Goal: Task Accomplishment & Management: Use online tool/utility

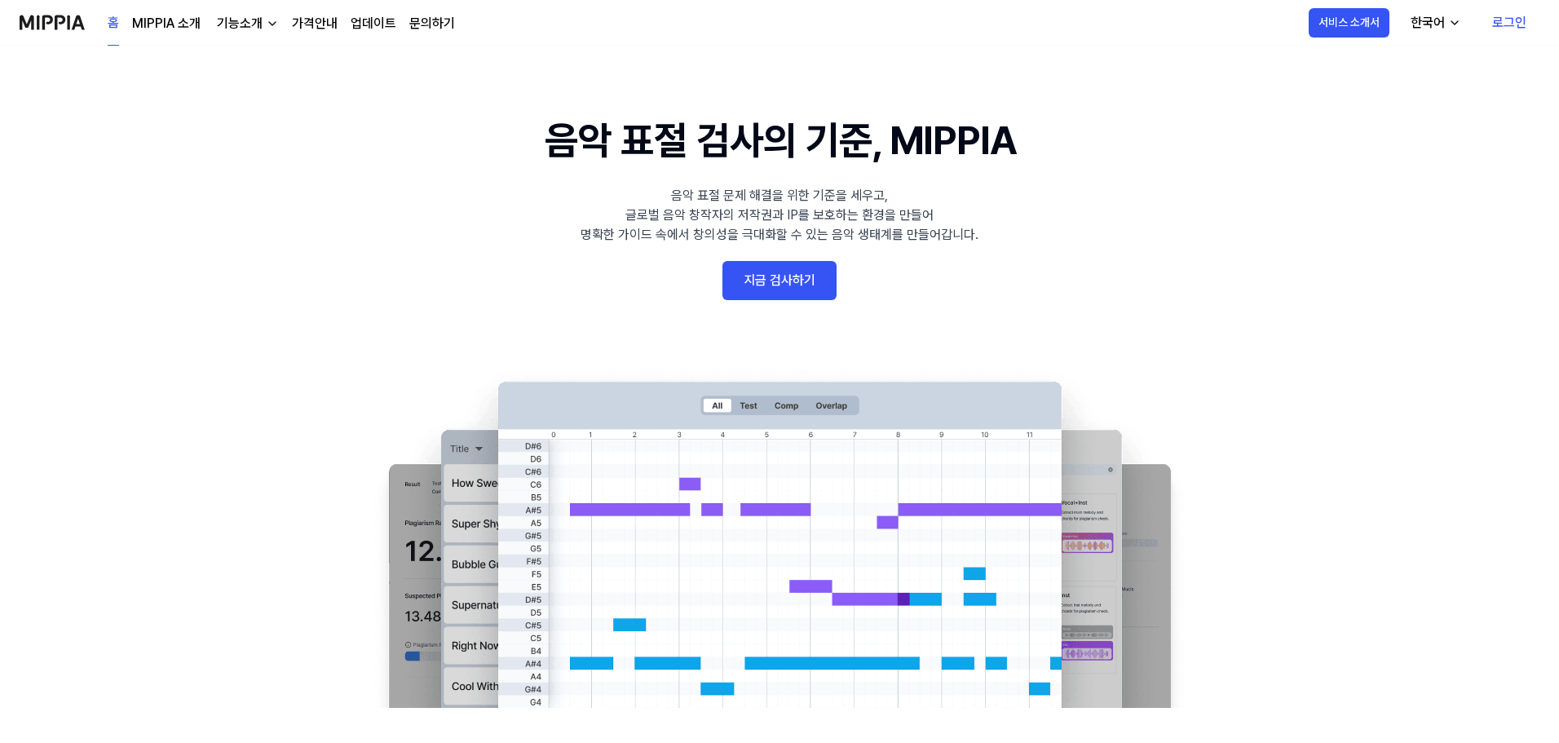
click at [778, 251] on 배너 "음악 표절 검사의 기준, MIPPIA 음악 표절 문제 해결을 위한 기준을 세우고, 글로벌 음악 창작자의 저작권과 IP를 보호하는 환경을 만들어…" at bounding box center [779, 409] width 1174 height 597
click at [776, 262] on link "지금 검사하기" at bounding box center [780, 280] width 114 height 39
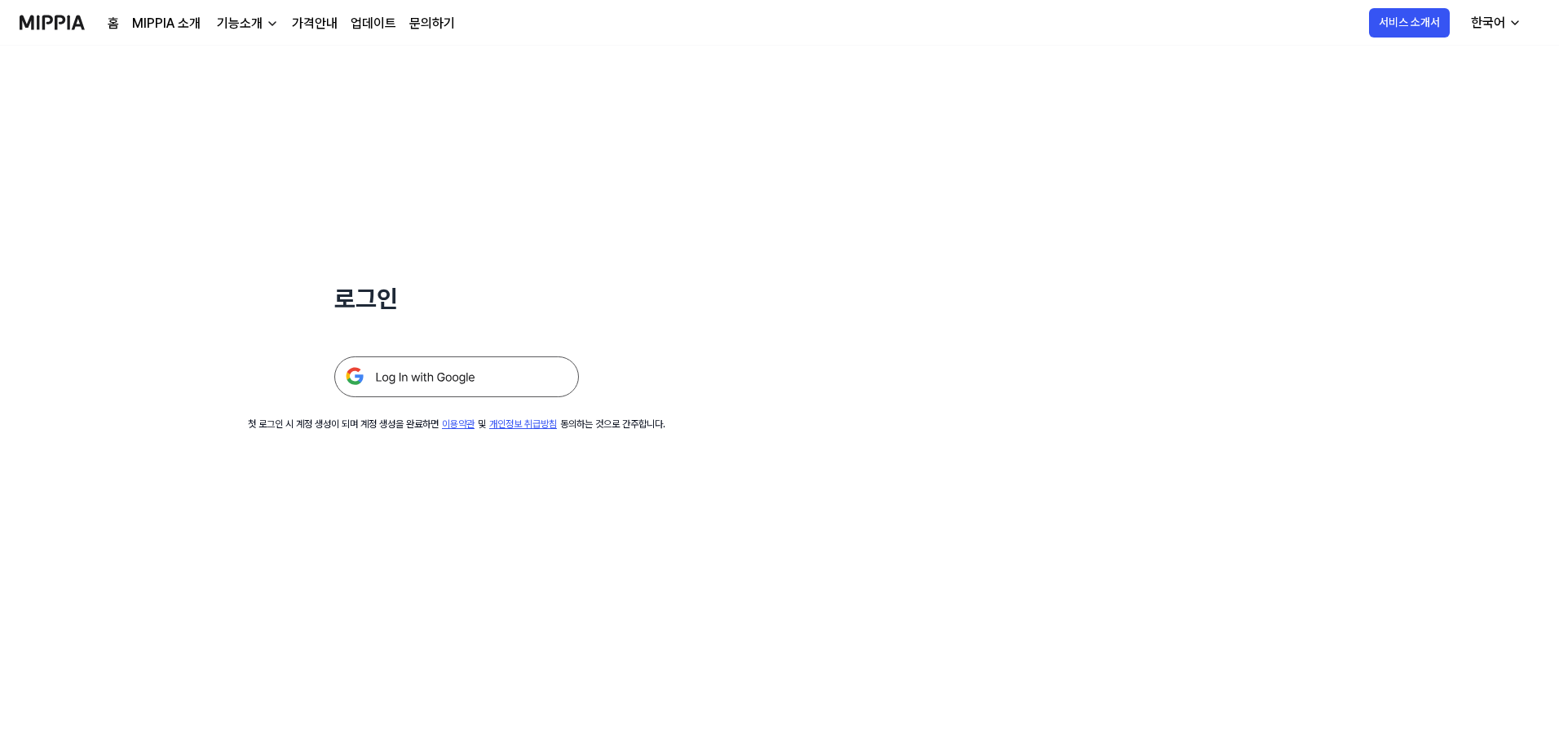
click at [771, 281] on div "로그인 첫 로그인 시 계정 생성이 되며 계정 생성을 완료하면 이용약관 및 개인정보 취급방침 동의하는 것으로 간주합니다." at bounding box center [456, 239] width 913 height 386
click at [427, 376] on div at bounding box center [456, 357] width 245 height 80
click at [427, 376] on img at bounding box center [456, 376] width 245 height 41
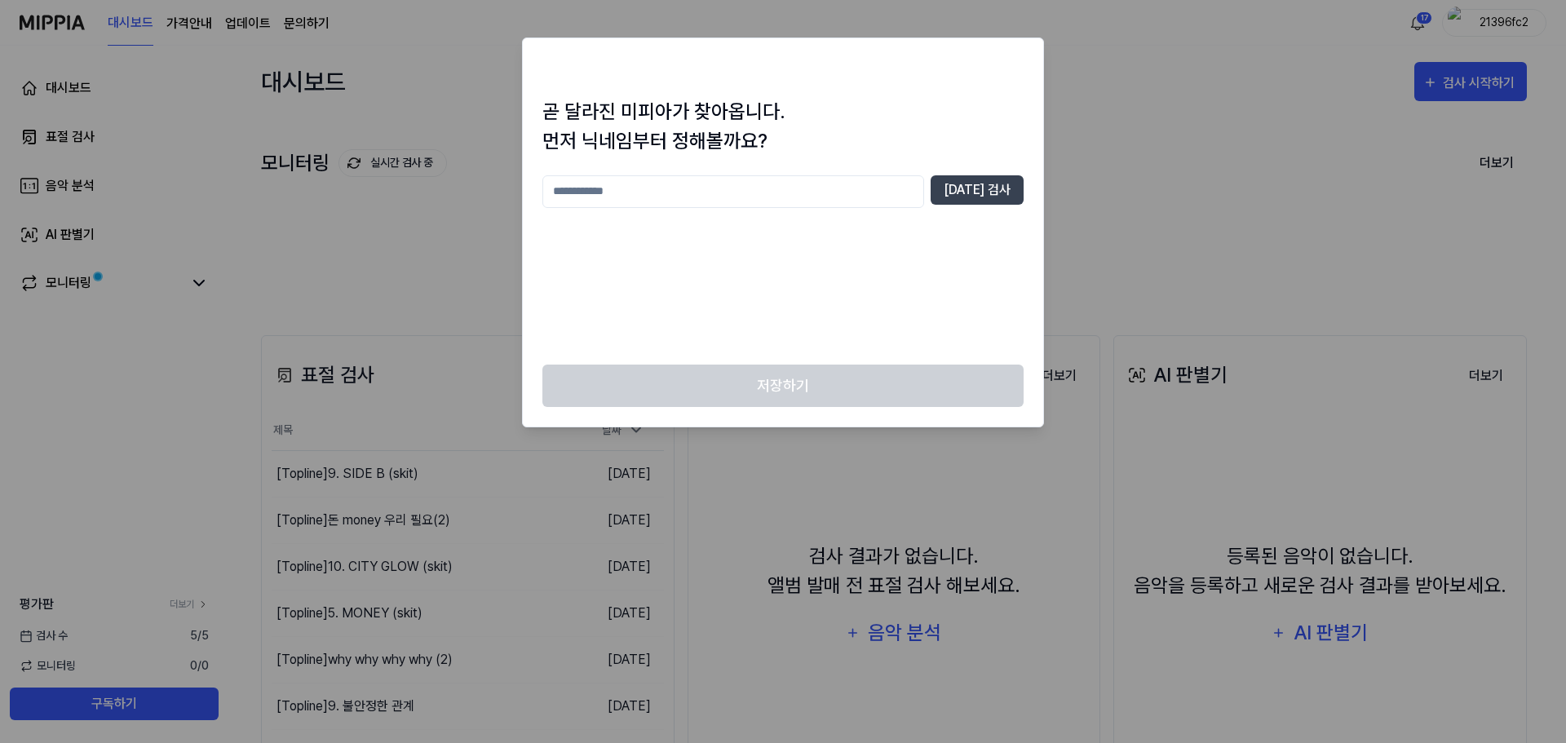
click at [721, 185] on input "text" at bounding box center [733, 191] width 382 height 33
type input "**********"
click at [967, 188] on button "[DATE] 검사" at bounding box center [977, 189] width 93 height 29
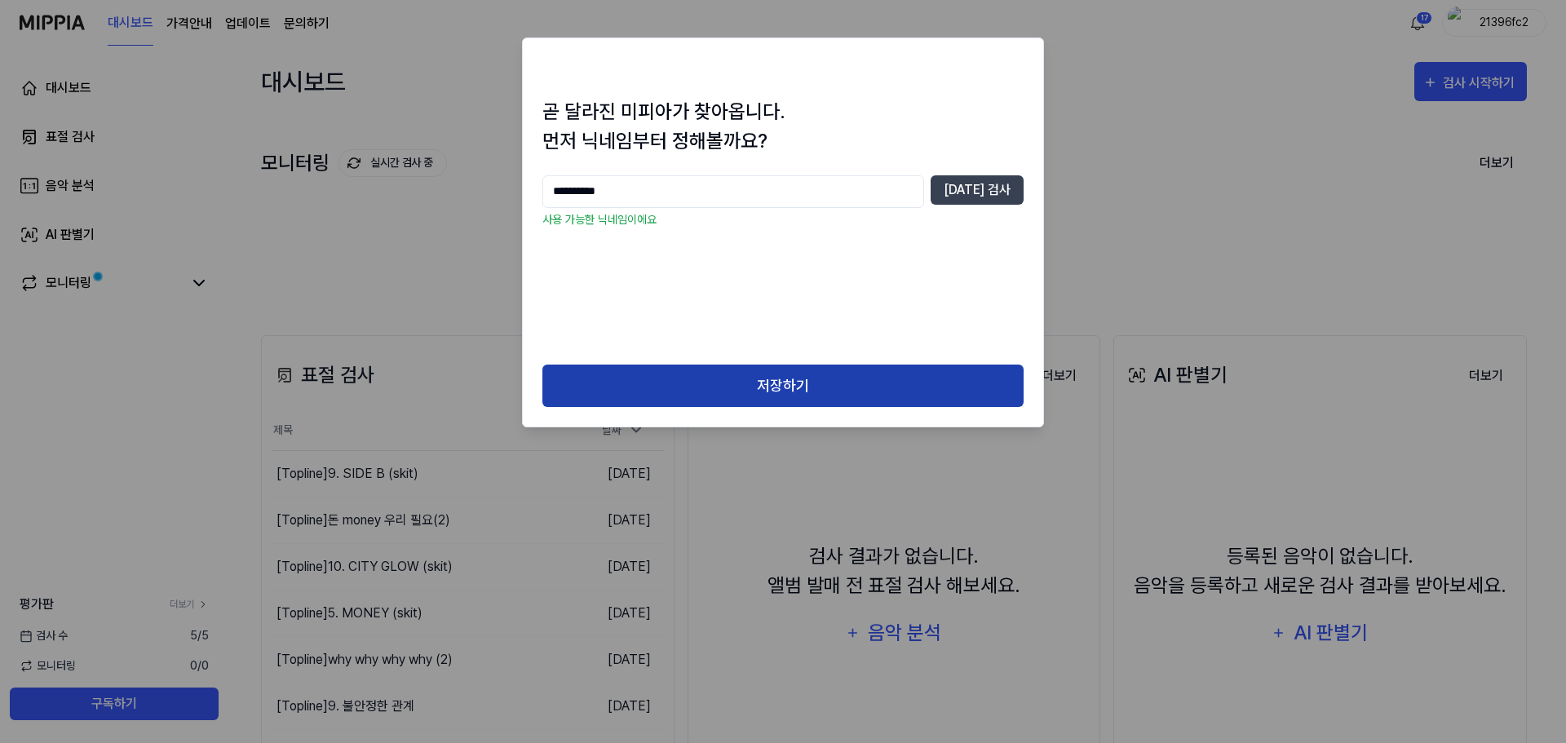
click at [733, 365] on button "저장하기" at bounding box center [782, 386] width 481 height 43
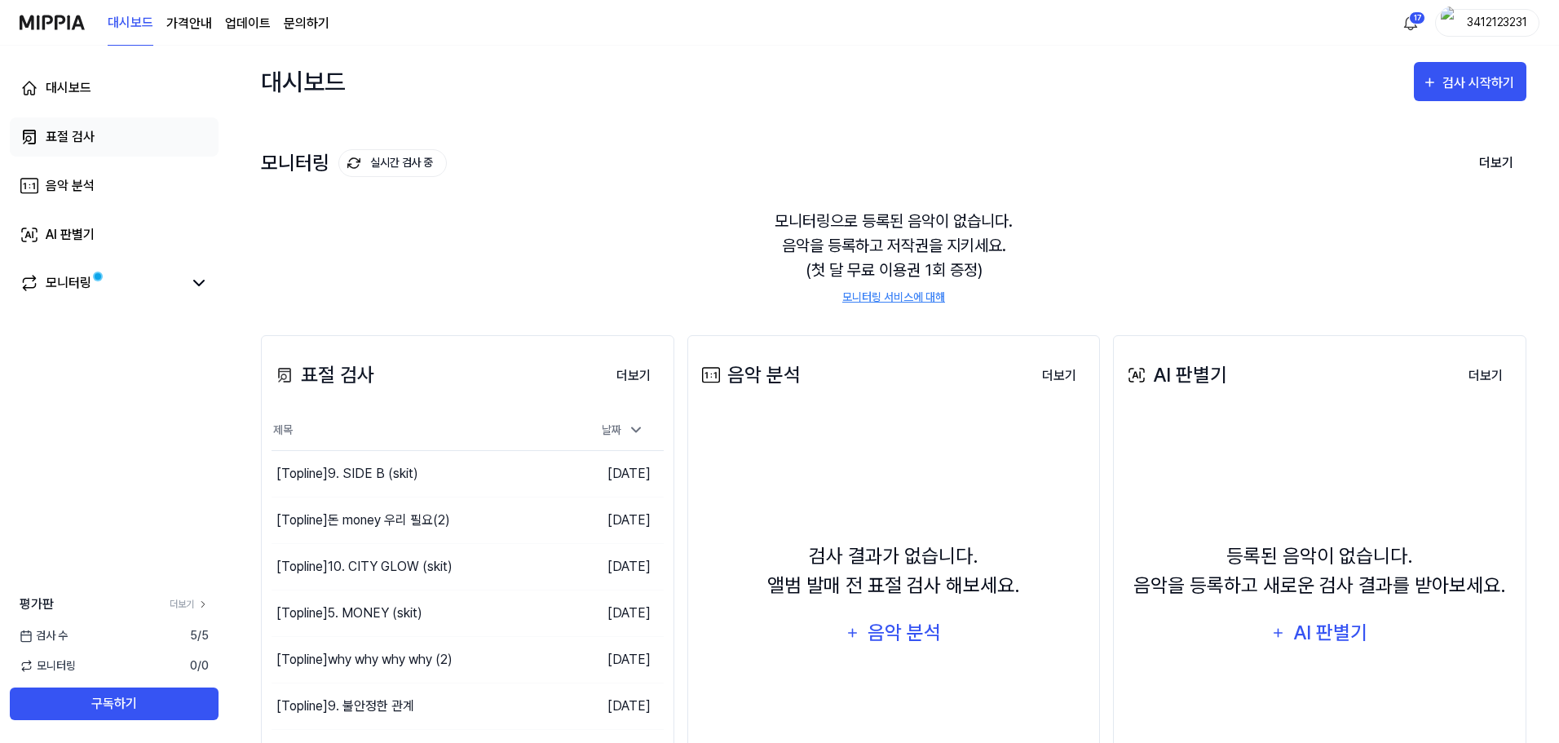
click at [102, 134] on link "표절 검사" at bounding box center [114, 136] width 209 height 39
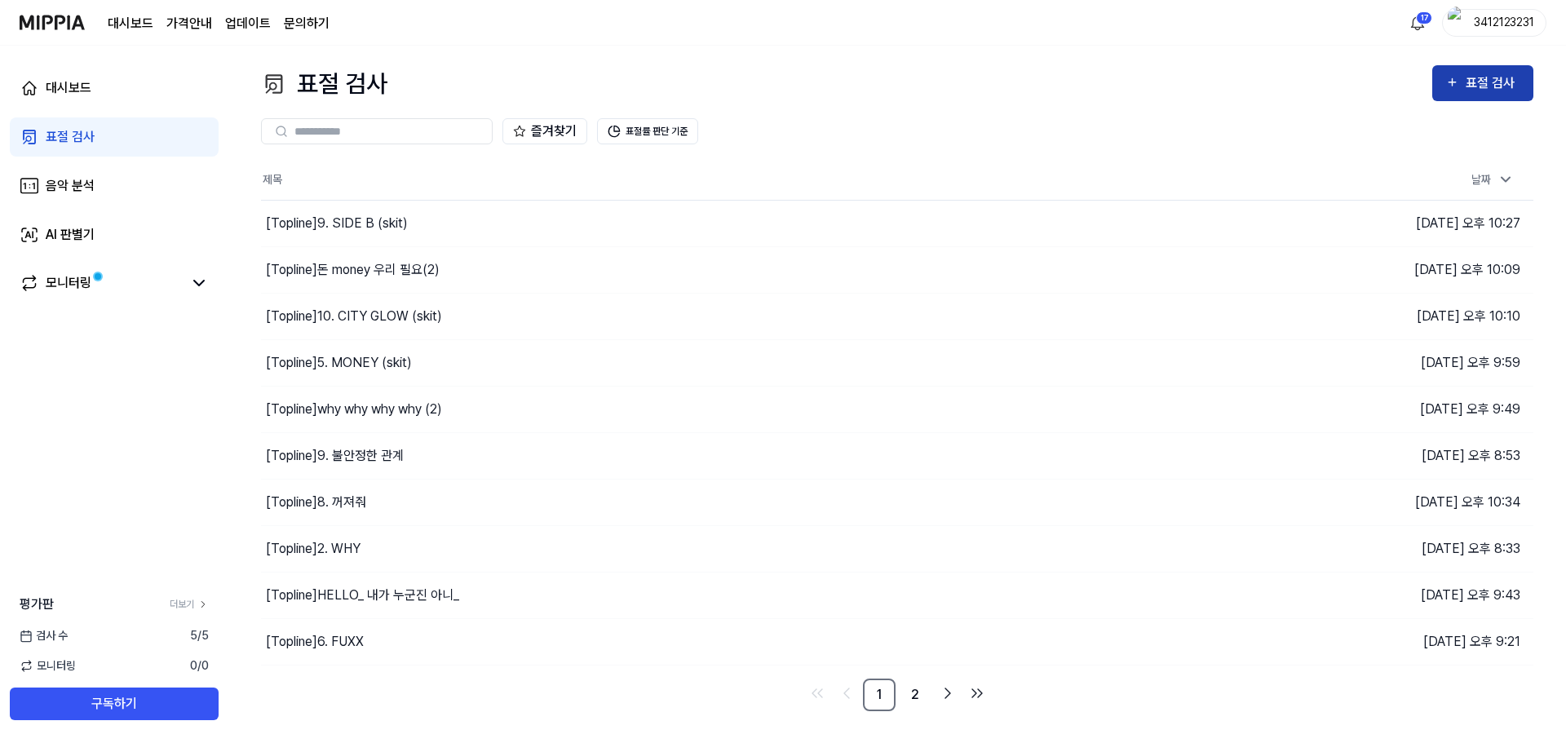
click at [1490, 86] on div "표절 검사" at bounding box center [1493, 83] width 55 height 21
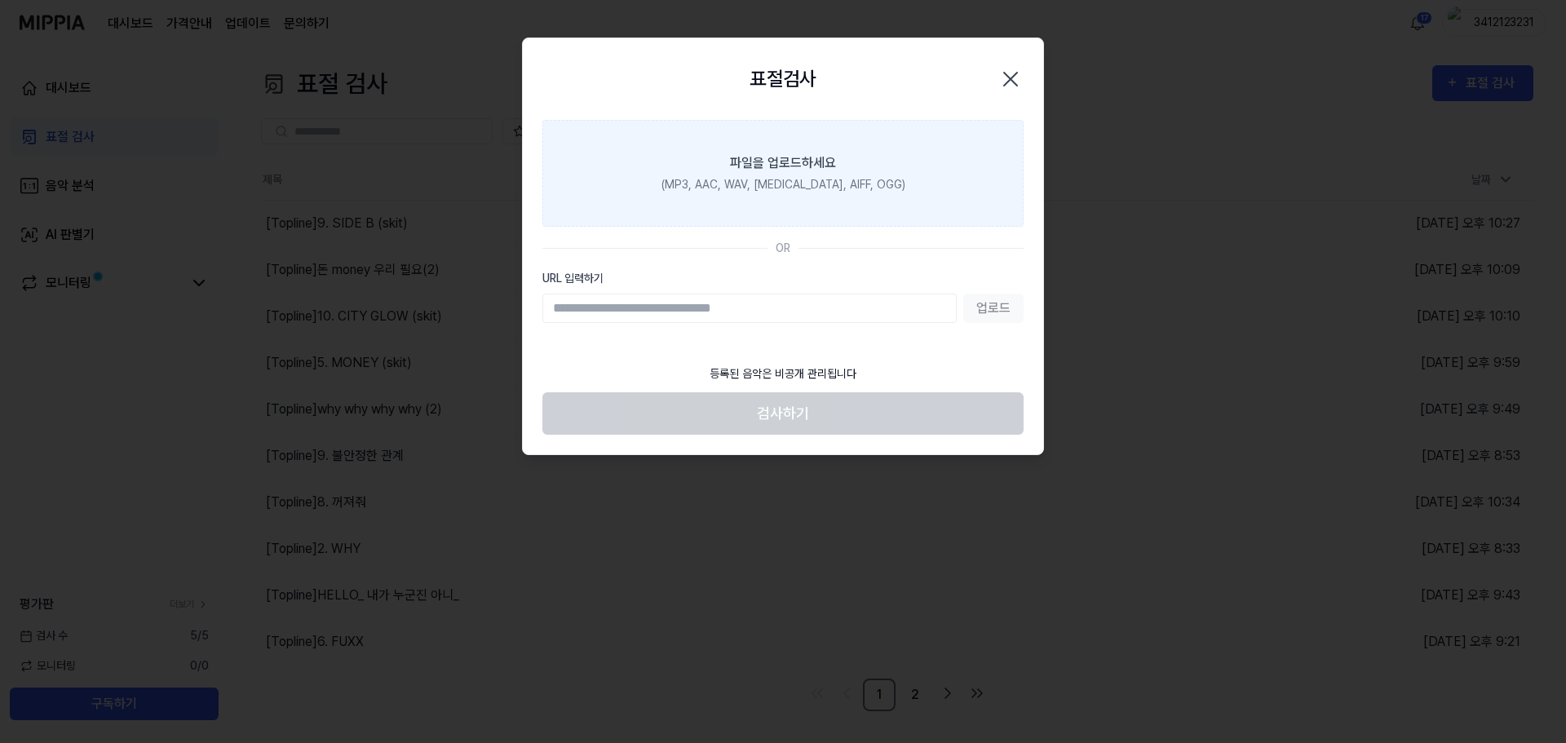
click at [828, 169] on div "파일을 업로드하세요" at bounding box center [783, 163] width 106 height 20
click at [0, 0] on input "파일을 업로드하세요 (MP3, AAC, WAV, [MEDICAL_DATA], AIFF, OGG)" at bounding box center [0, 0] width 0 height 0
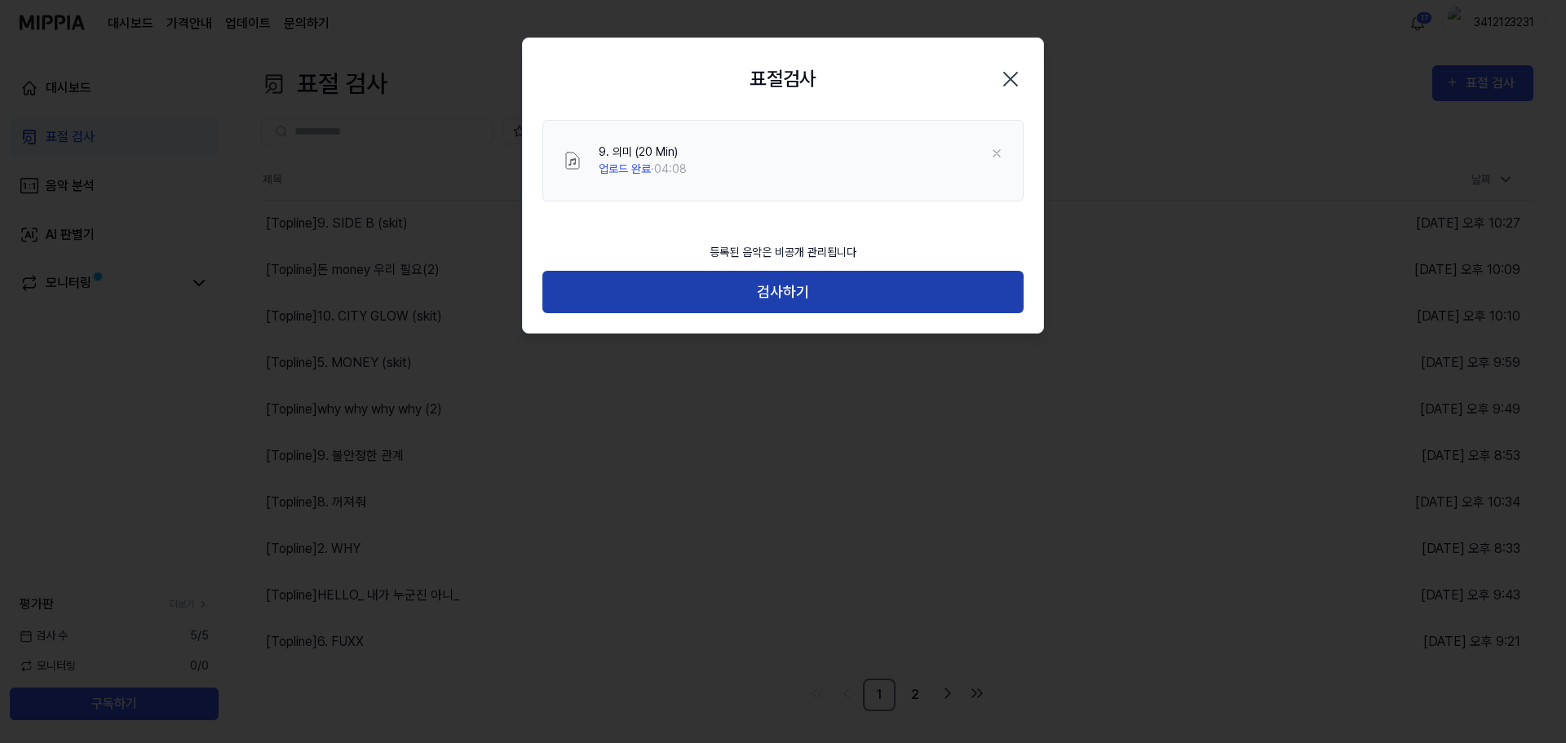
click at [841, 279] on button "검사하기" at bounding box center [782, 292] width 481 height 43
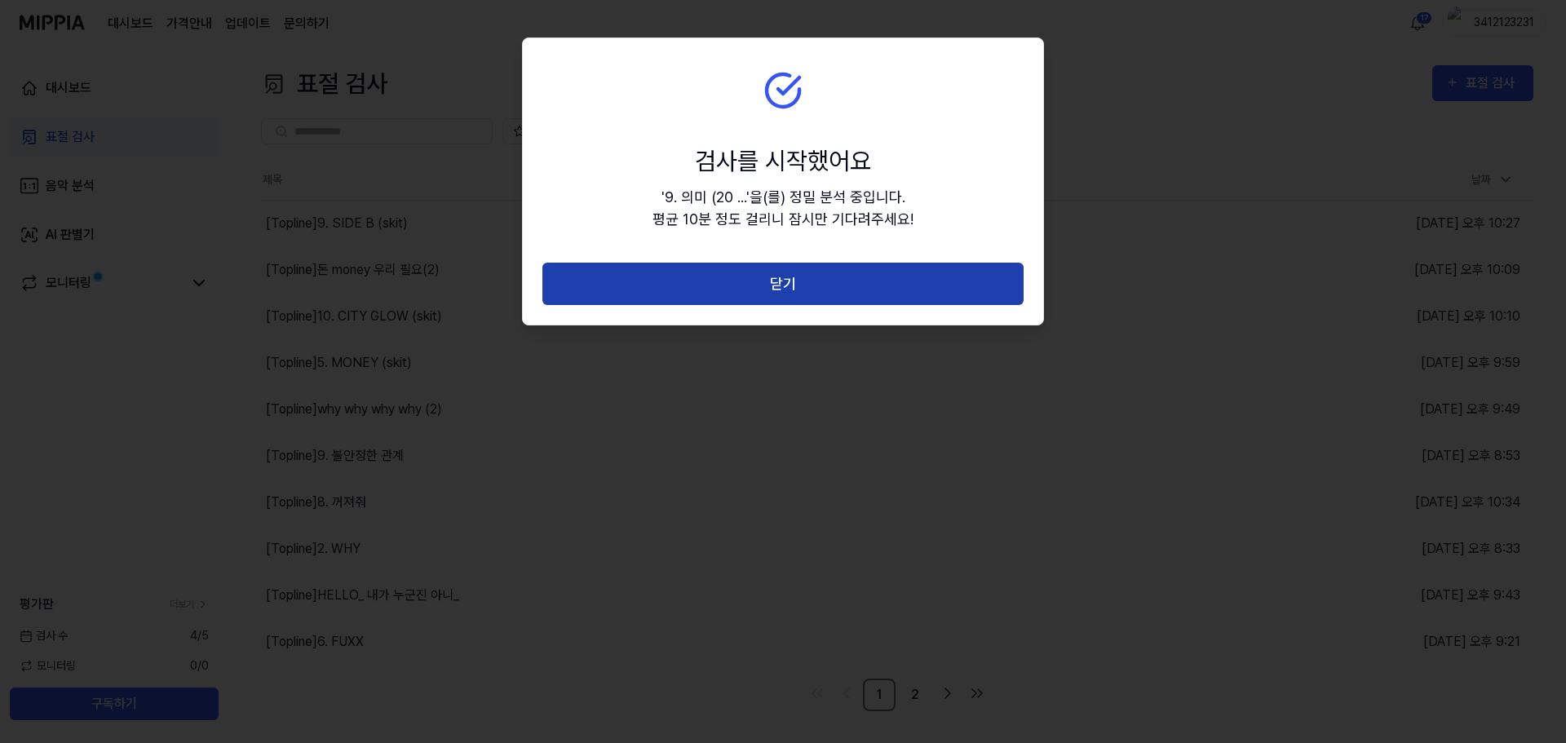
click at [834, 294] on button "닫기" at bounding box center [782, 284] width 481 height 43
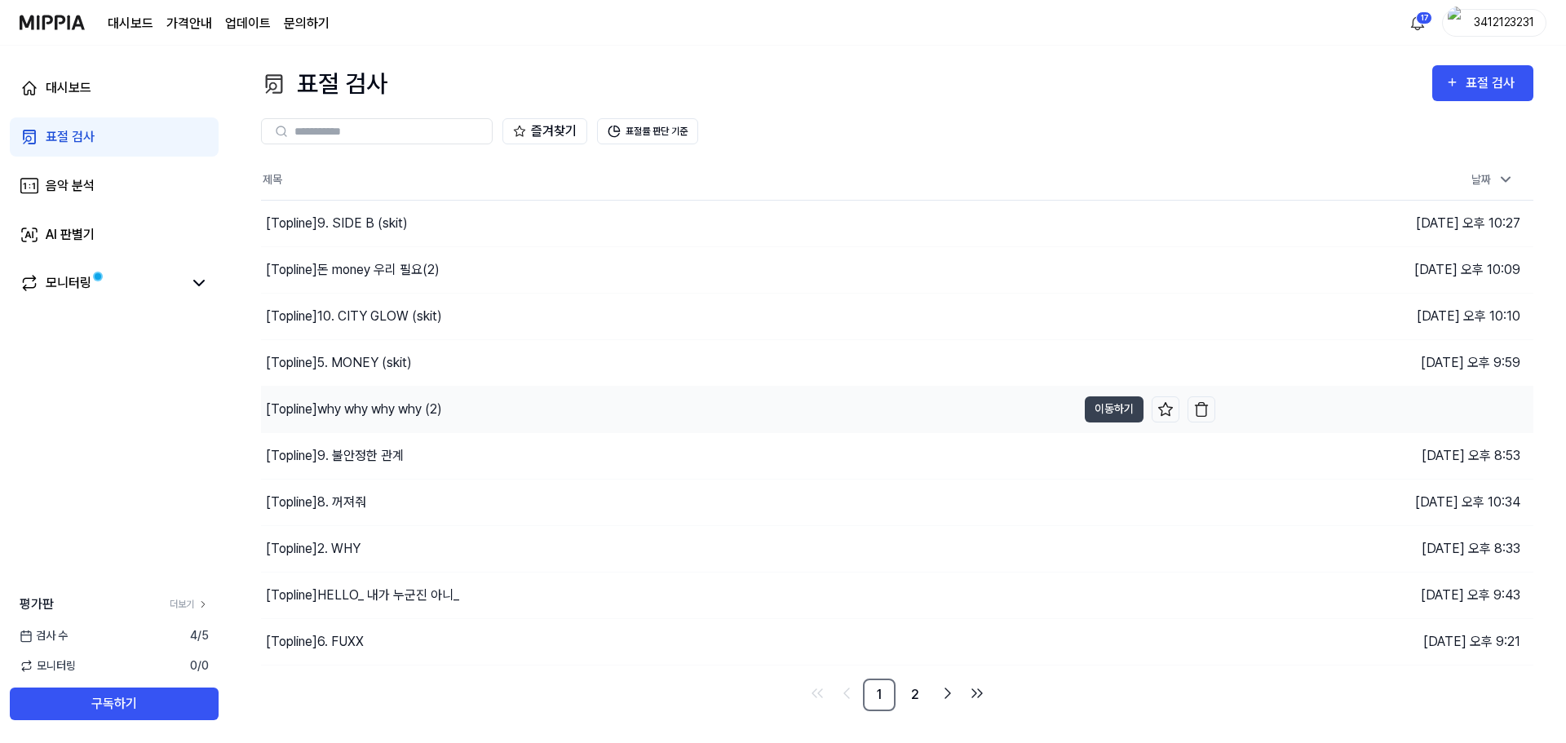
click at [503, 400] on tbody "[Topline] 9. SIDE B (skit) 이동하기 [DATE] 오후 10:27 [Topline] 돈 money 우리 필요(2) 이동하기…" at bounding box center [897, 432] width 1272 height 465
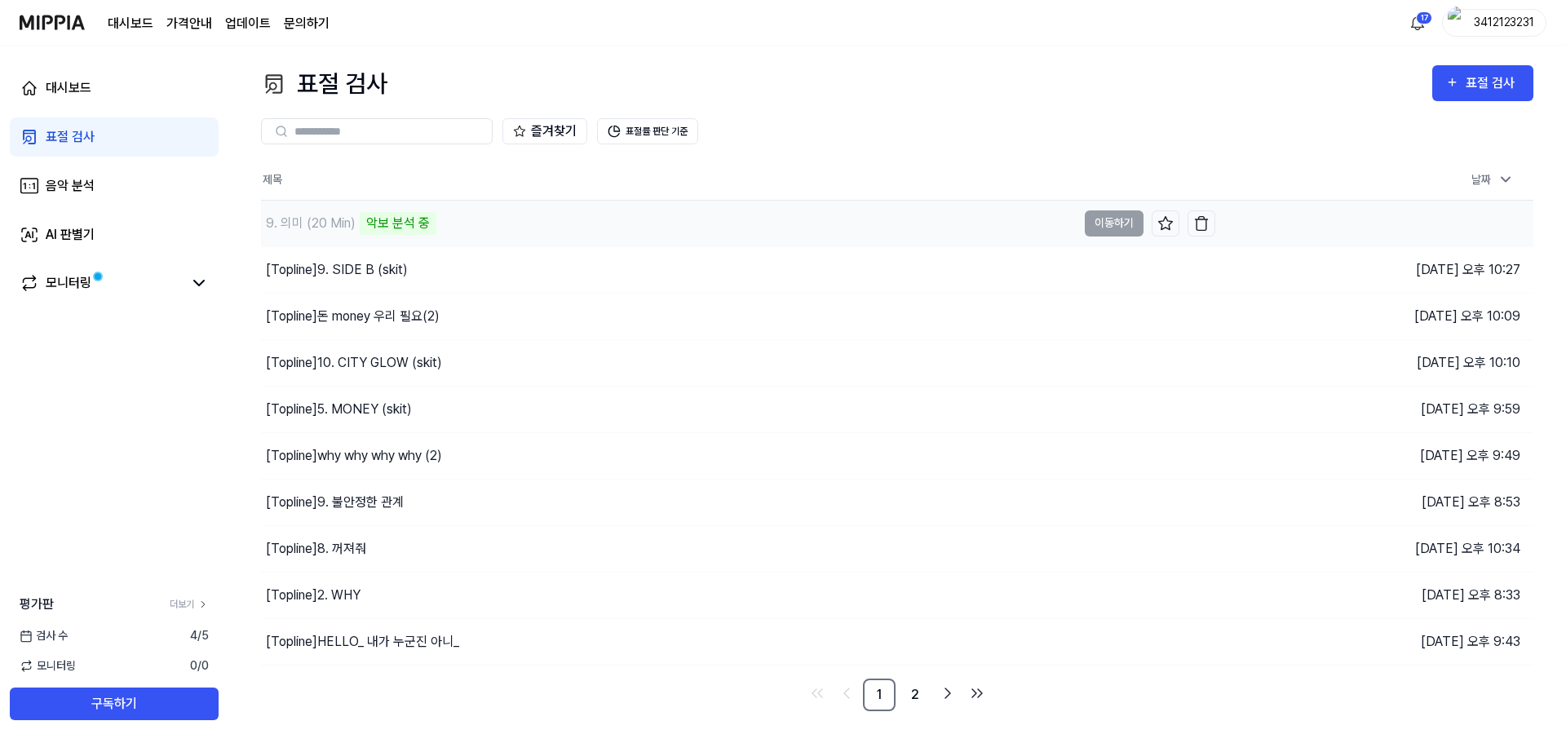
click at [356, 219] on div "9. 의미 (20 Min) 악보 분석 중" at bounding box center [348, 223] width 175 height 23
click at [388, 224] on div "9. 의미 (20 Min)" at bounding box center [669, 224] width 816 height 46
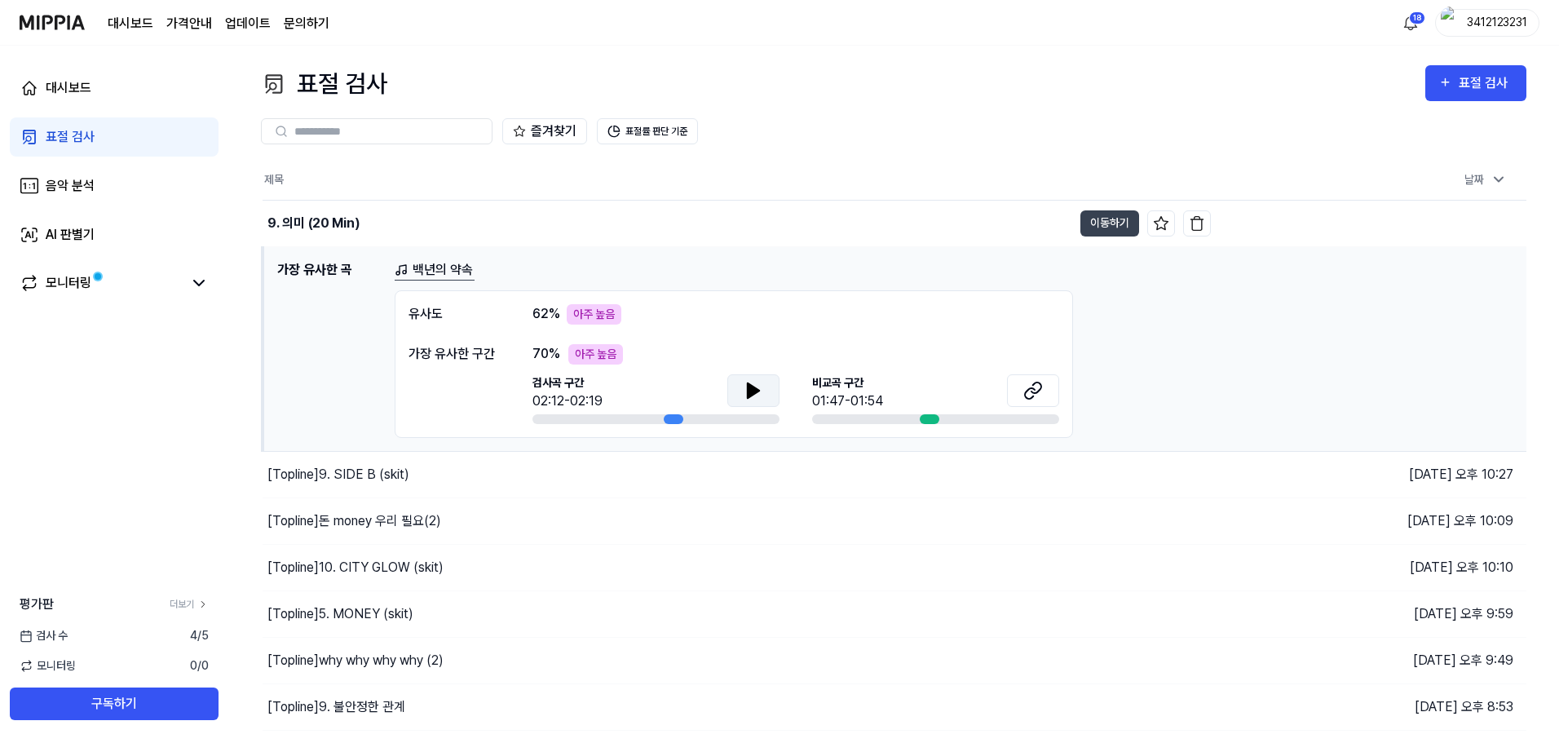
click at [752, 391] on icon at bounding box center [753, 390] width 11 height 15
drag, startPoint x: 752, startPoint y: 396, endPoint x: 784, endPoint y: 400, distance: 32.1
click at [755, 396] on icon at bounding box center [754, 391] width 20 height 20
click at [1021, 394] on button at bounding box center [1033, 390] width 52 height 33
